Goal: Task Accomplishment & Management: Complete application form

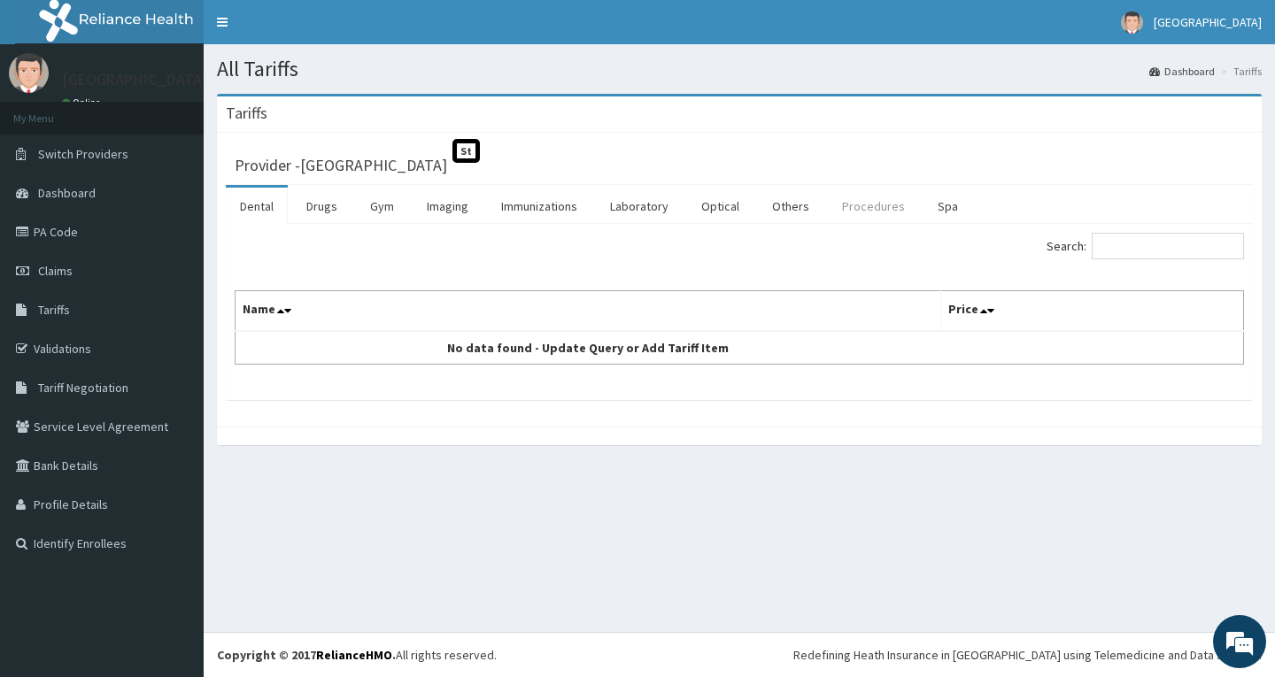
click at [853, 212] on link "Procedures" at bounding box center [873, 206] width 91 height 37
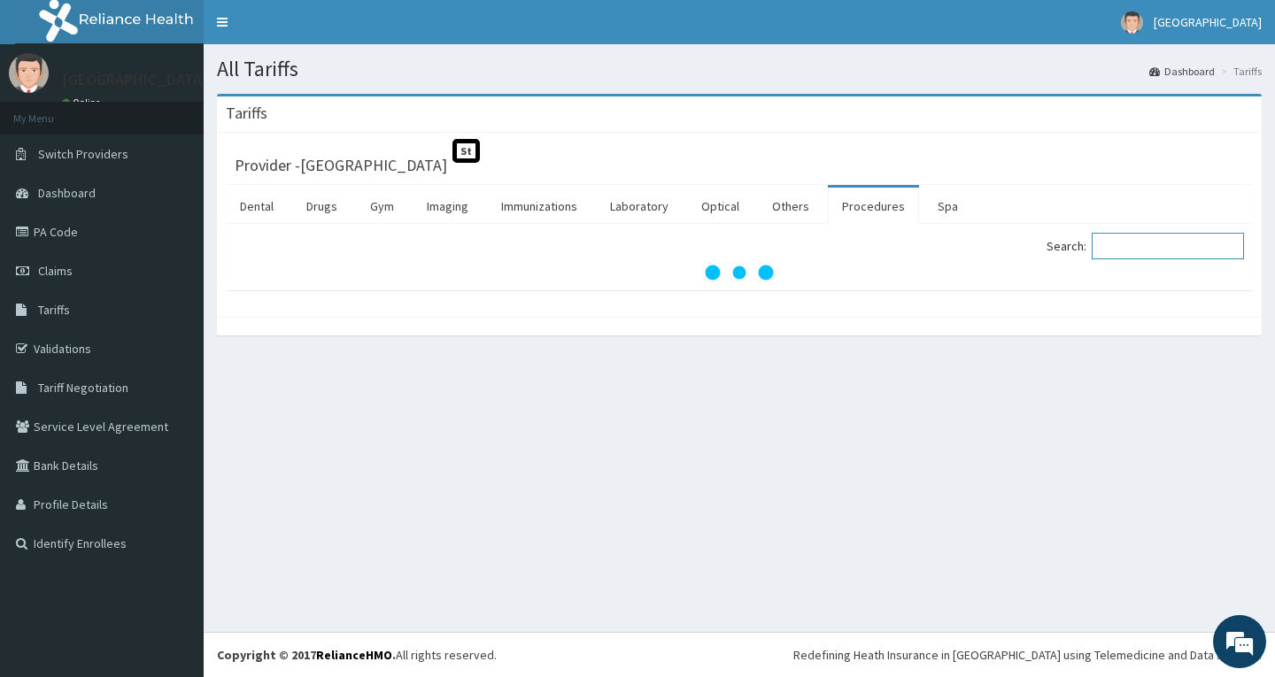
click at [1115, 252] on input "Search:" at bounding box center [1168, 246] width 152 height 27
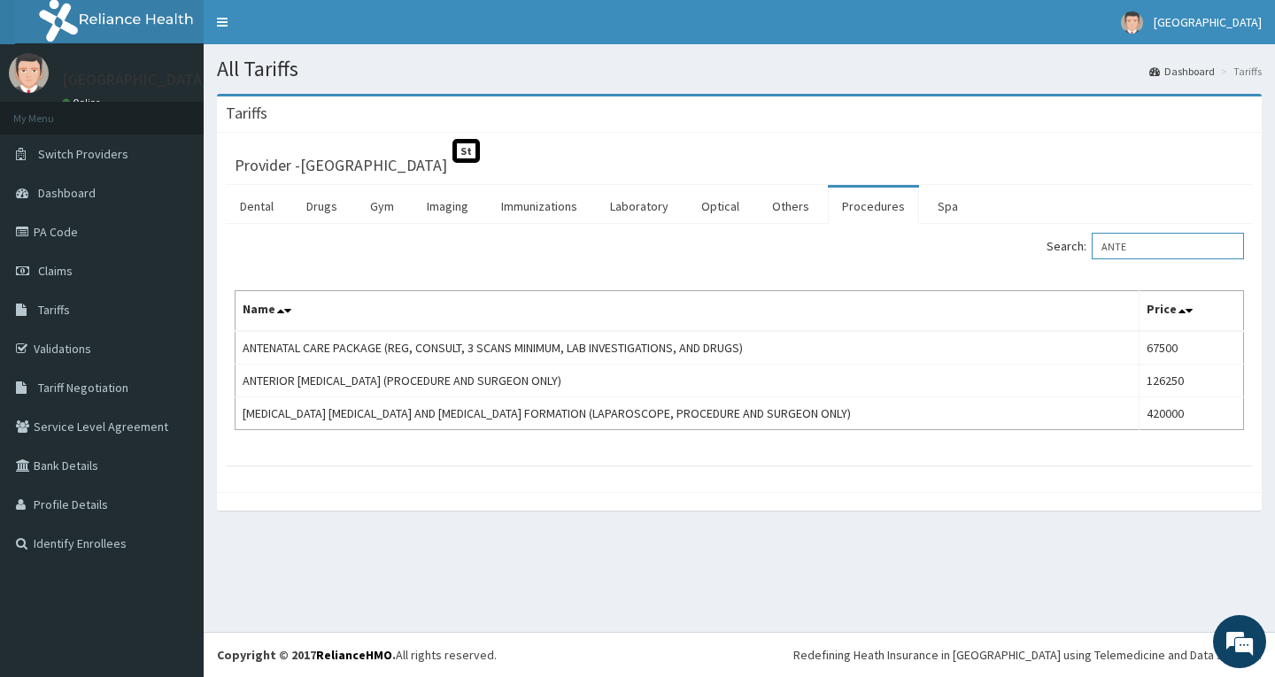
type input "ANTE"
click at [50, 230] on link "PA Code" at bounding box center [102, 231] width 204 height 39
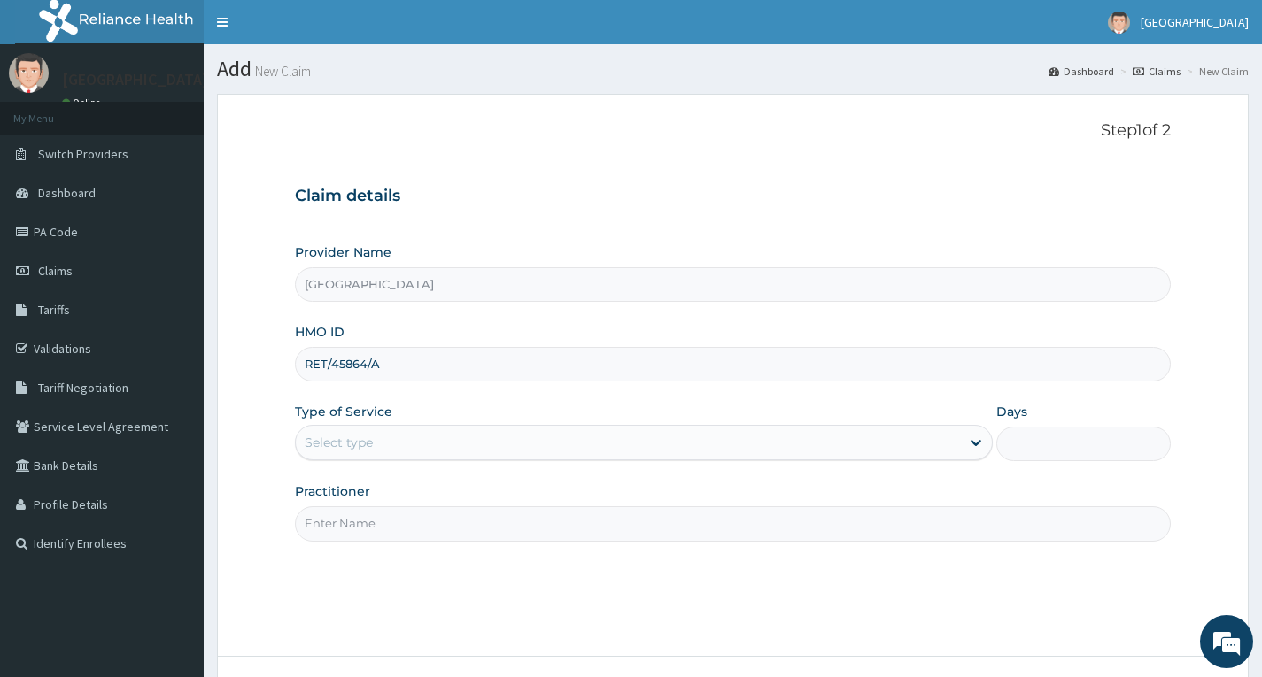
click at [388, 417] on label "Type of Service" at bounding box center [343, 412] width 97 height 18
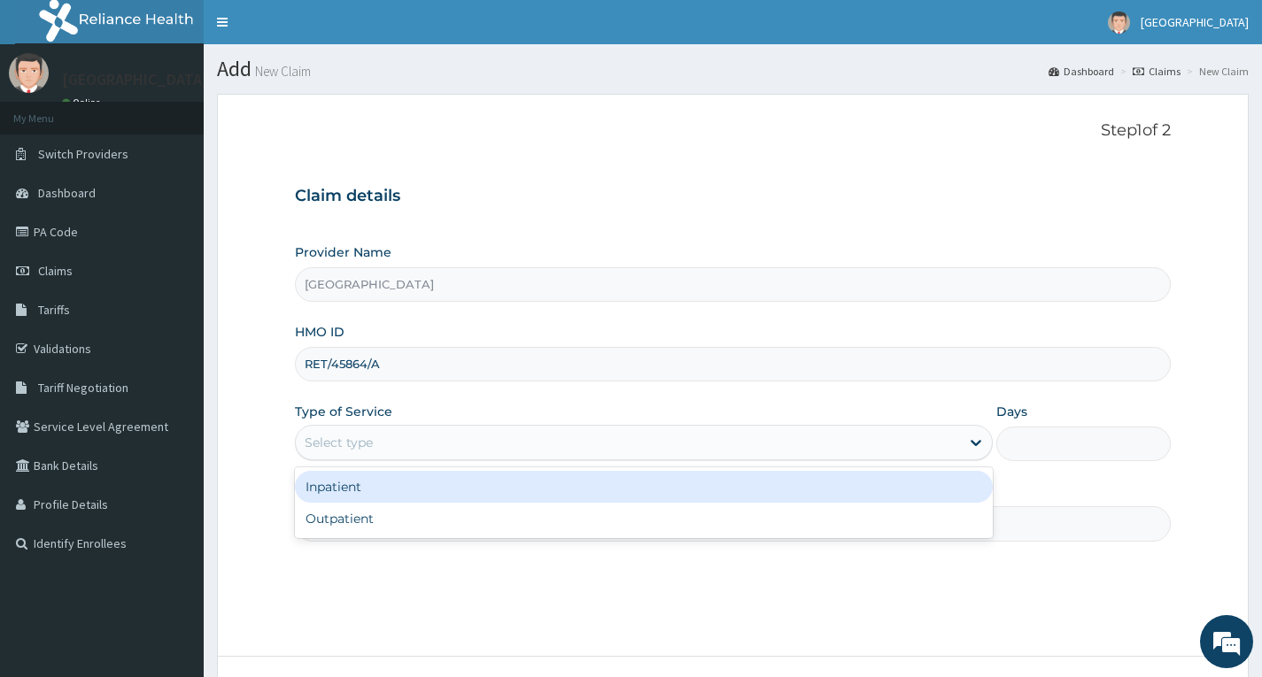
click at [379, 449] on div "Select type" at bounding box center [628, 442] width 664 height 28
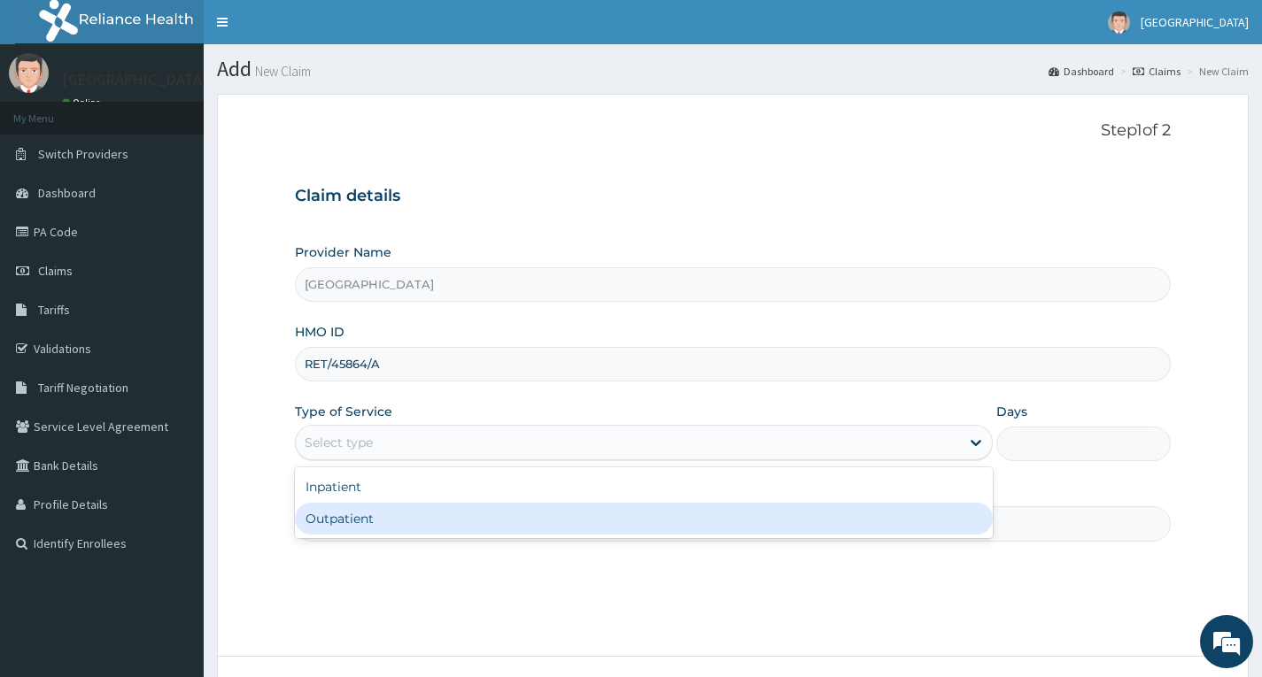
click at [376, 514] on div "Outpatient" at bounding box center [644, 519] width 698 height 32
type input "1"
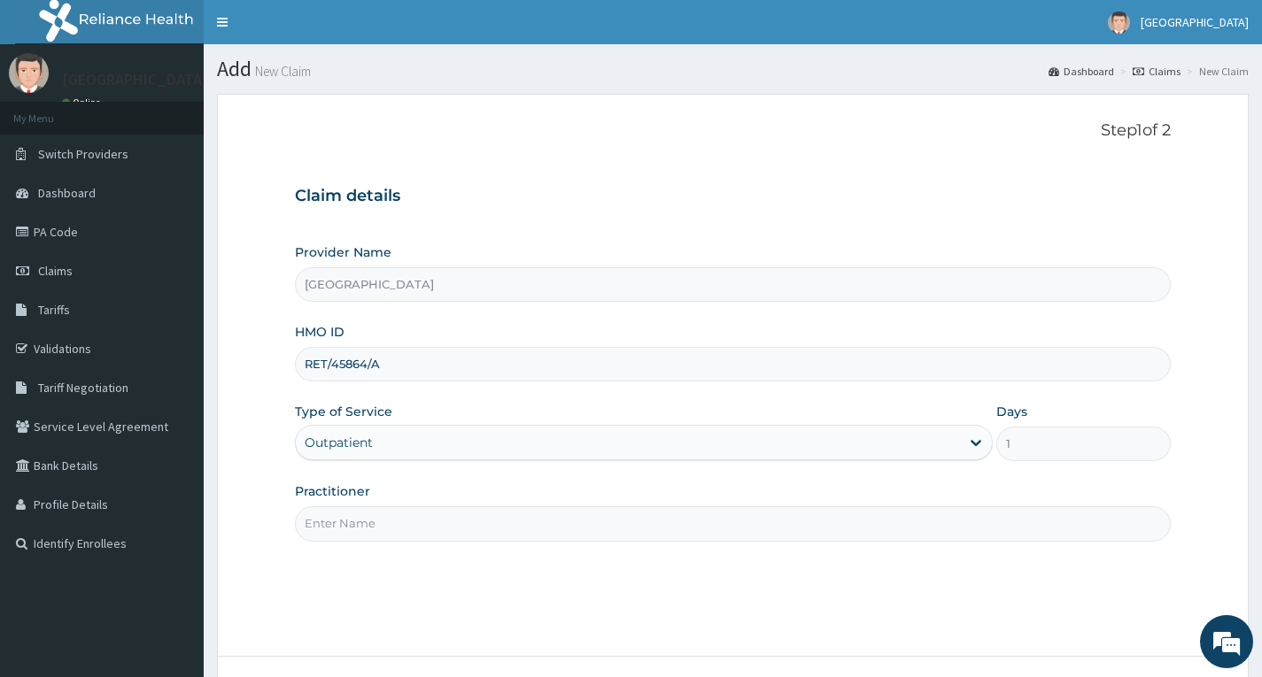
click at [376, 514] on input "Practitioner" at bounding box center [733, 523] width 876 height 35
type input "DR AZEEZ"
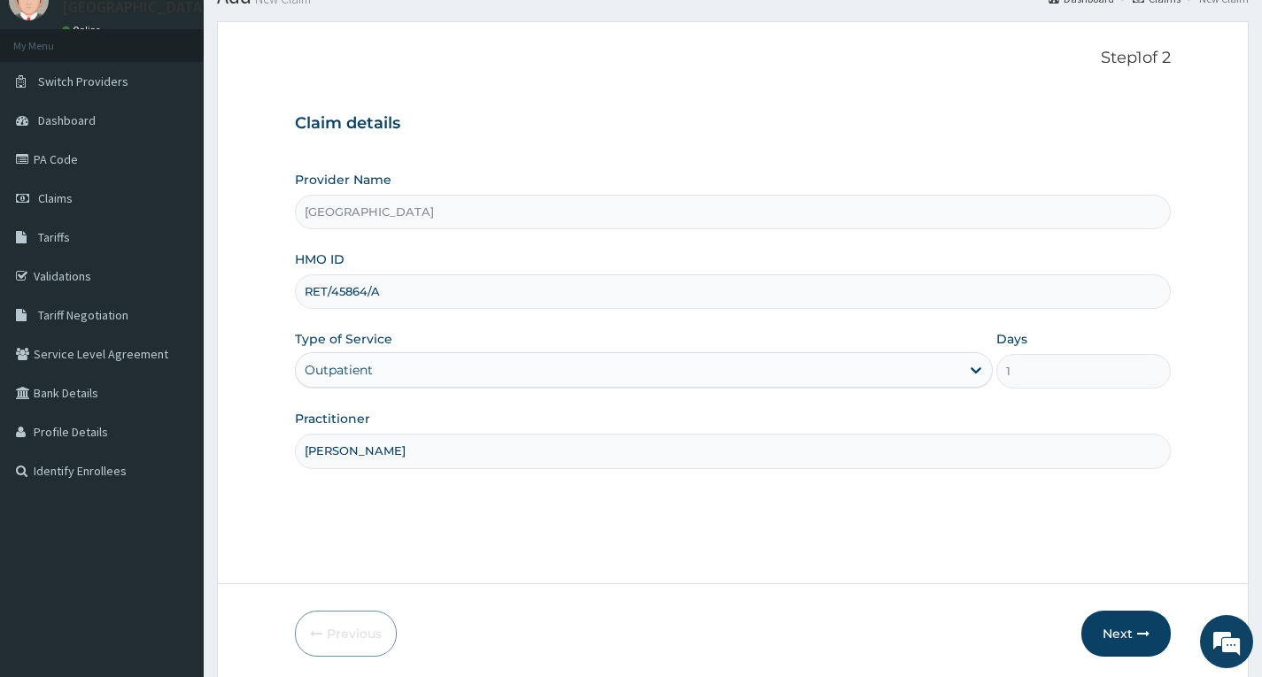
scroll to position [138, 0]
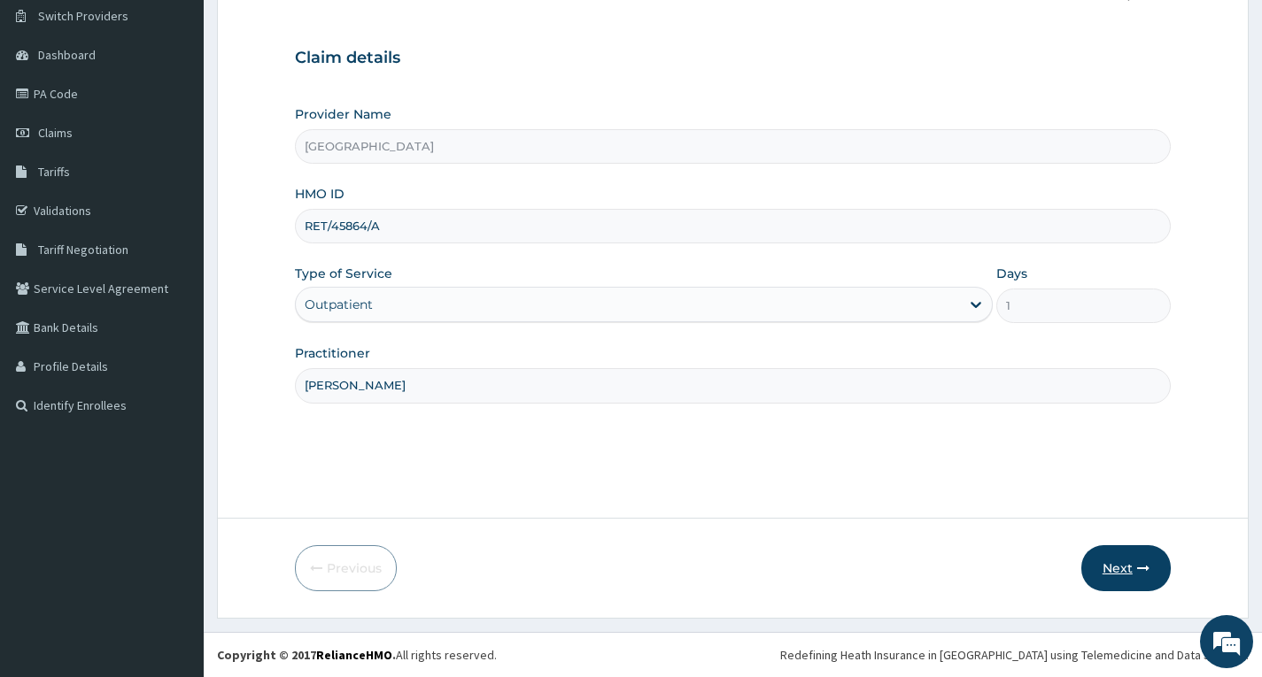
click at [1121, 560] on button "Next" at bounding box center [1125, 568] width 89 height 46
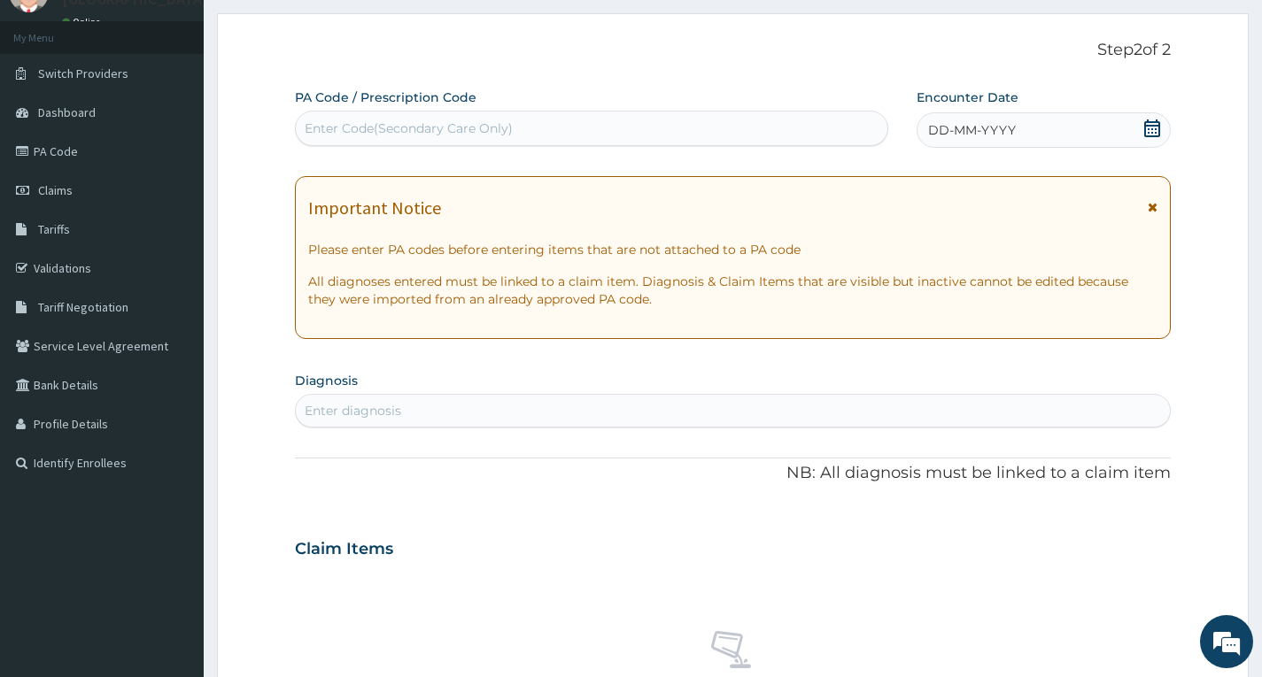
scroll to position [50, 0]
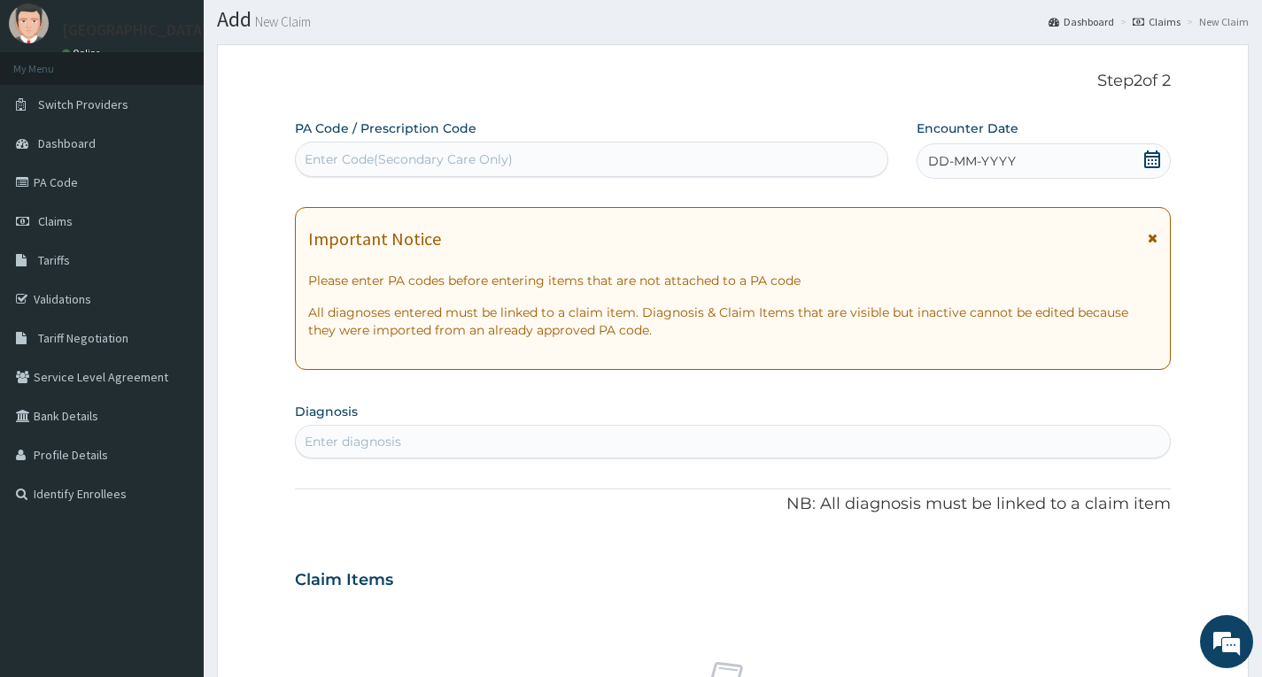
click at [1038, 171] on div "DD-MM-YYYY" at bounding box center [1043, 160] width 254 height 35
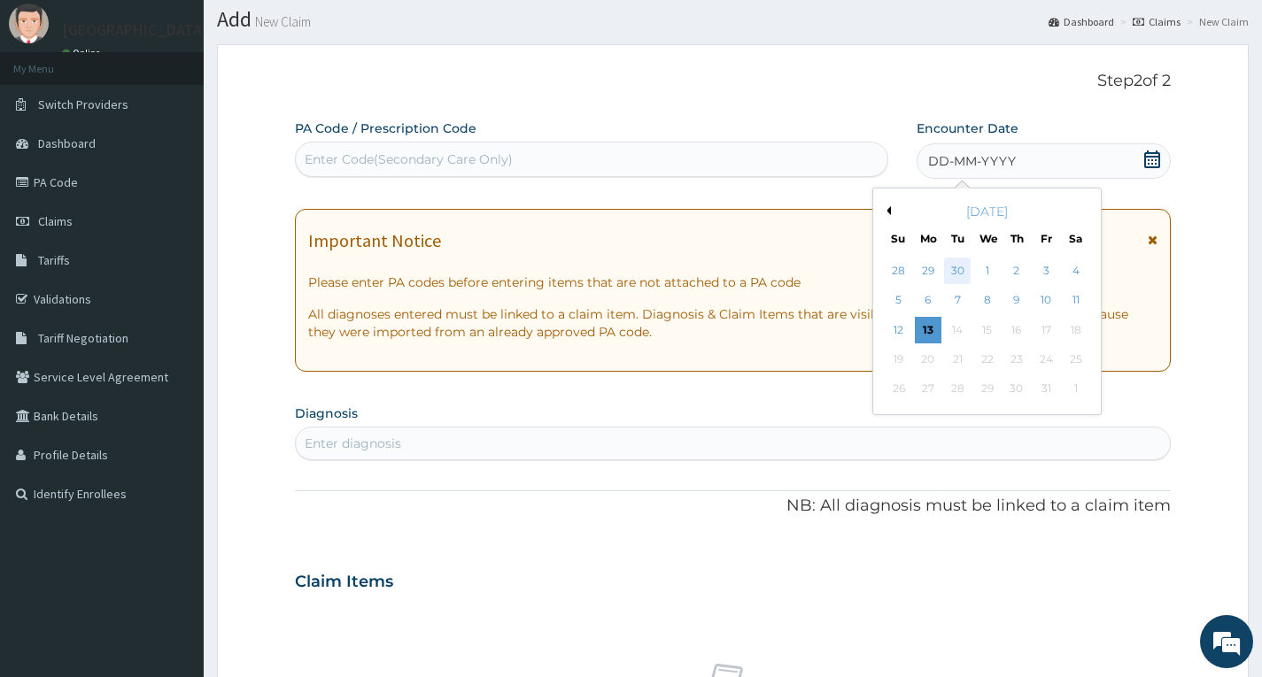
click at [947, 274] on div "30" at bounding box center [957, 271] width 27 height 27
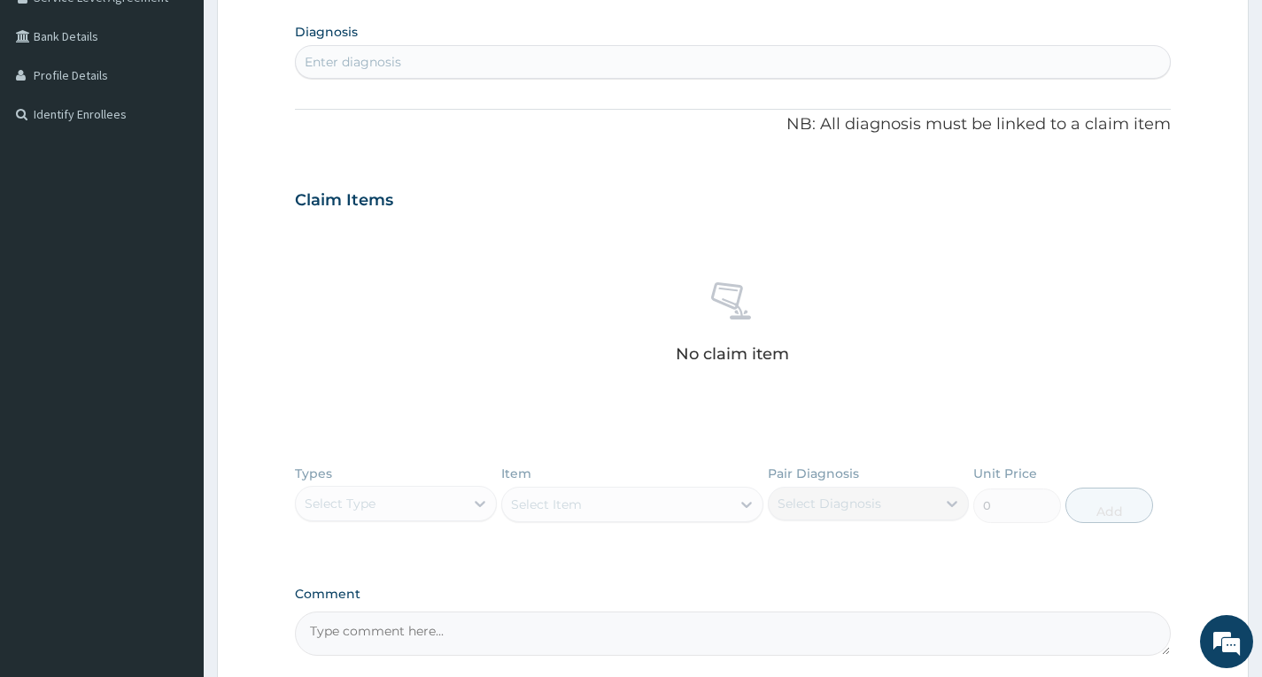
scroll to position [594, 0]
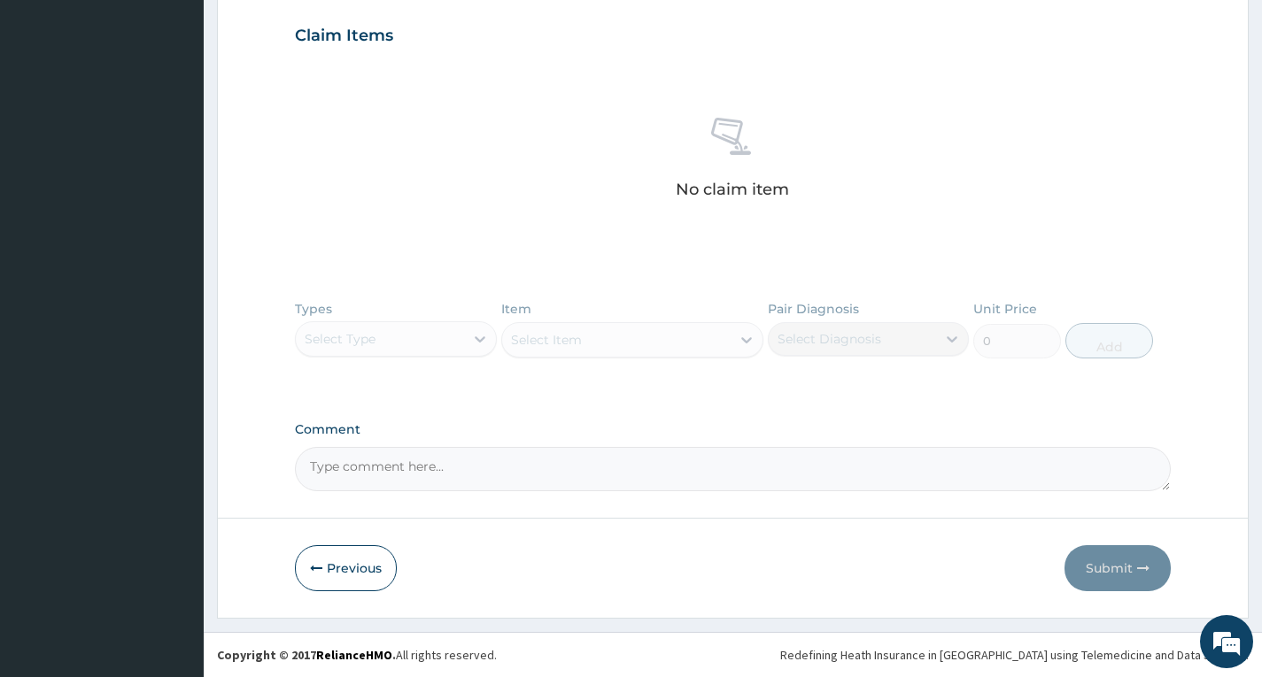
click at [354, 336] on div "Types Select Type Item Select Item Pair Diagnosis Select Diagnosis Unit Price 0…" at bounding box center [733, 342] width 876 height 103
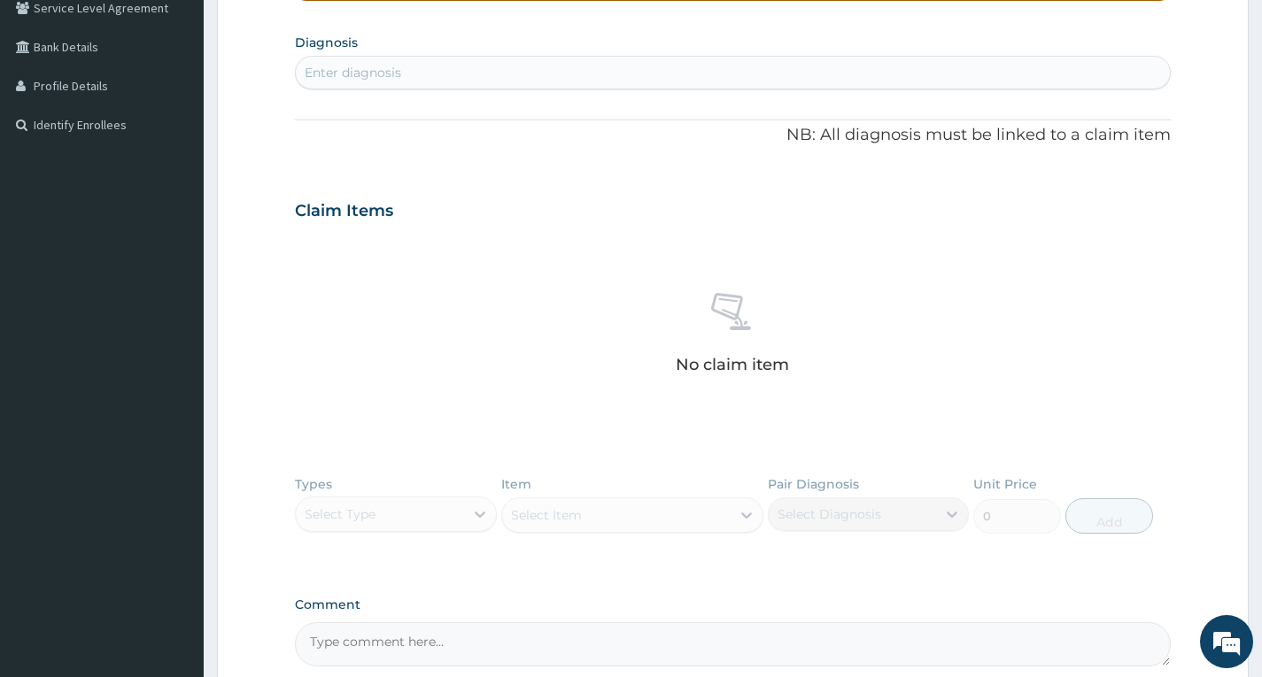
scroll to position [417, 0]
click at [481, 72] on div "Enter diagnosis" at bounding box center [733, 74] width 874 height 28
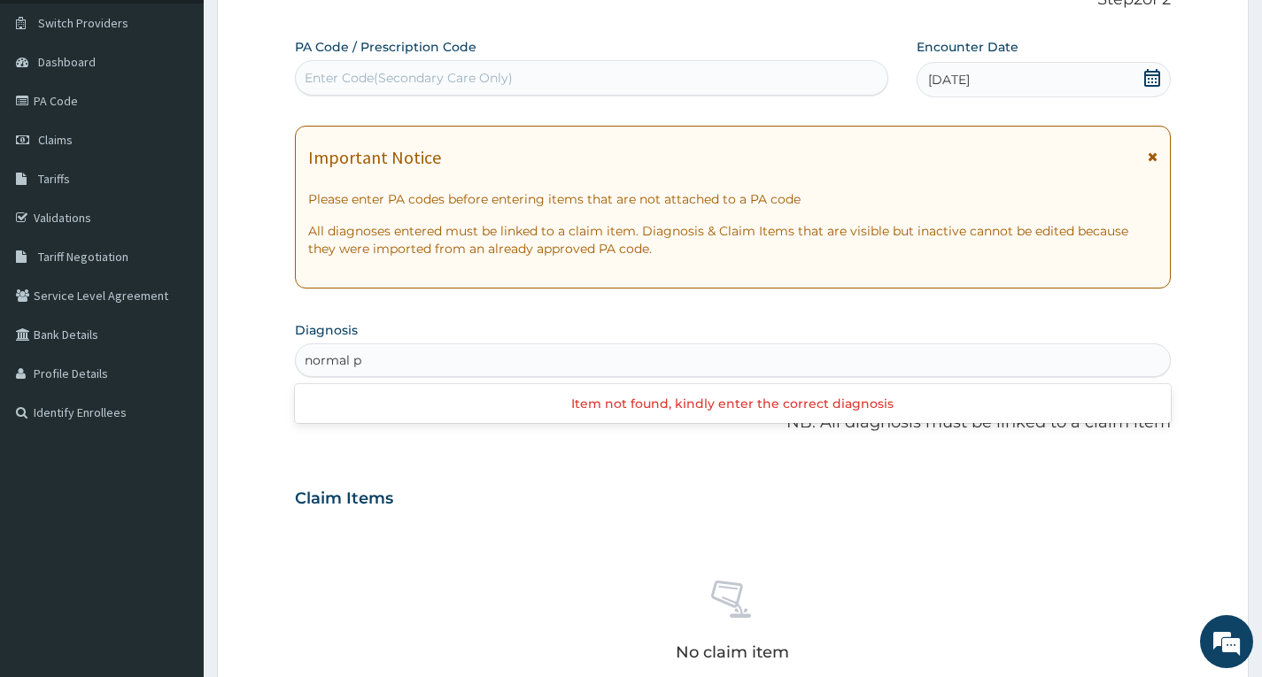
scroll to position [0, 0]
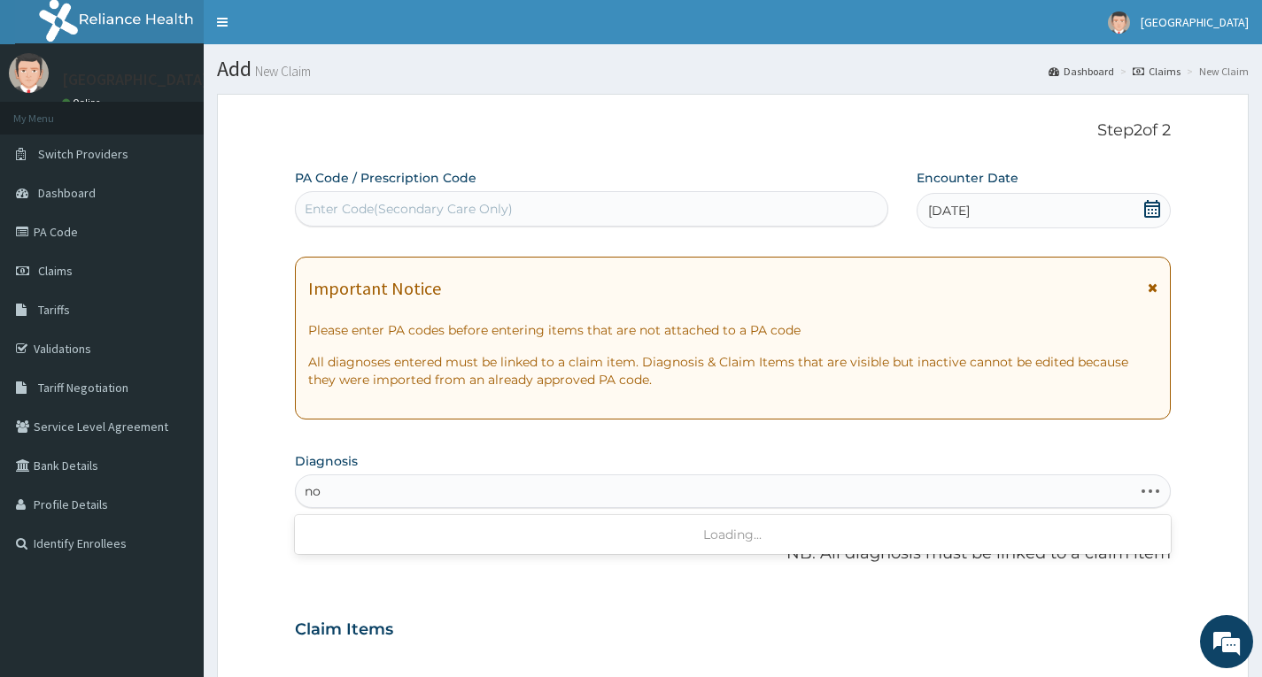
type input "n"
type input "o"
type input "b5"
click at [120, 25] on img at bounding box center [125, 22] width 220 height 44
click at [85, 239] on link "PA Code" at bounding box center [102, 231] width 204 height 39
